Goal: Register for event/course

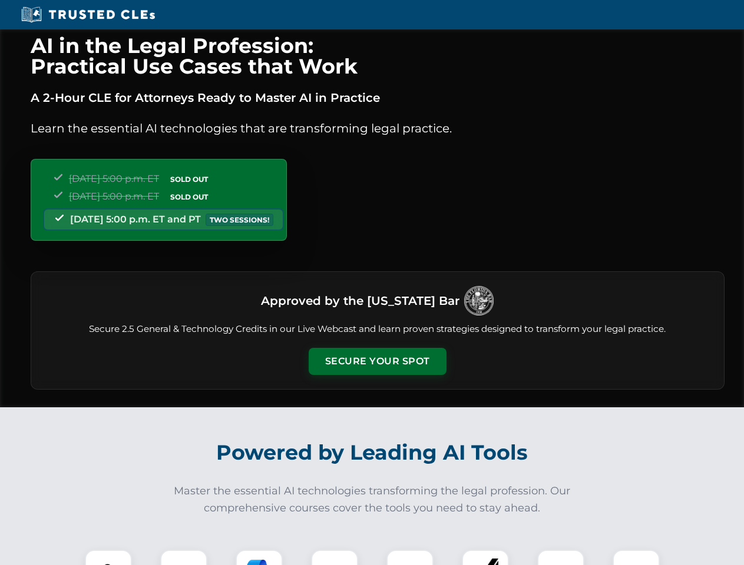
click at [377, 362] on button "Secure Your Spot" at bounding box center [378, 361] width 138 height 27
click at [108, 558] on img at bounding box center [108, 574] width 34 height 34
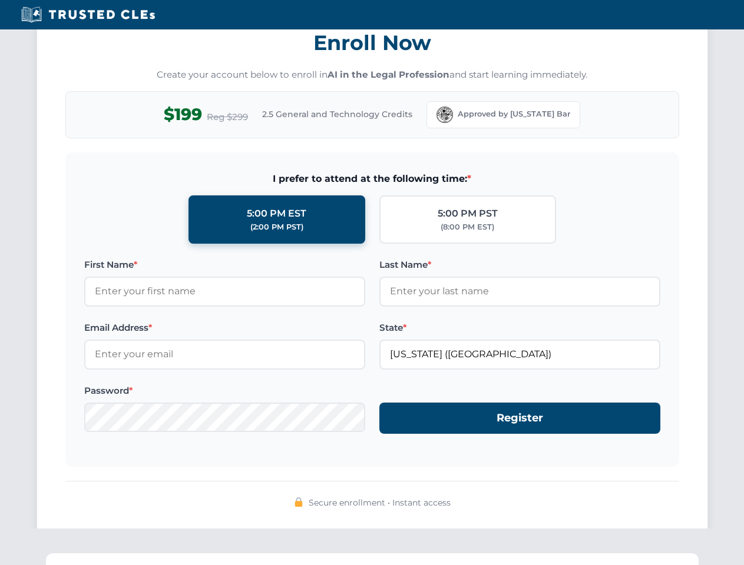
scroll to position [1156, 0]
